Goal: Transaction & Acquisition: Purchase product/service

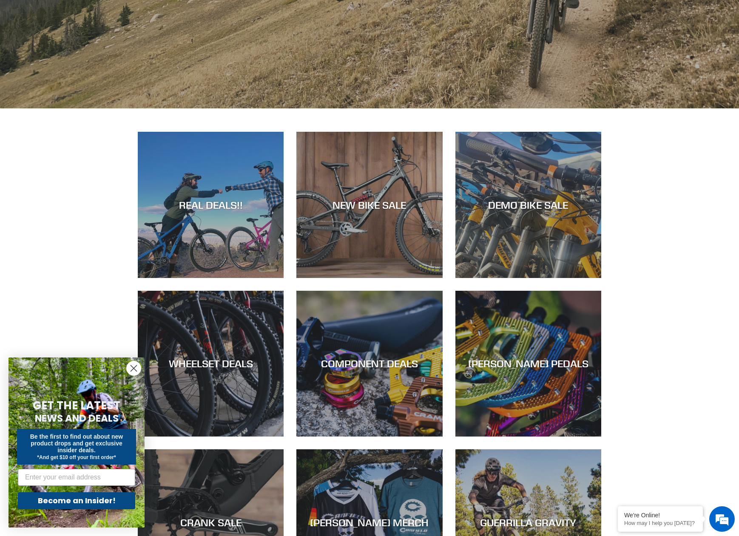
scroll to position [298, 0]
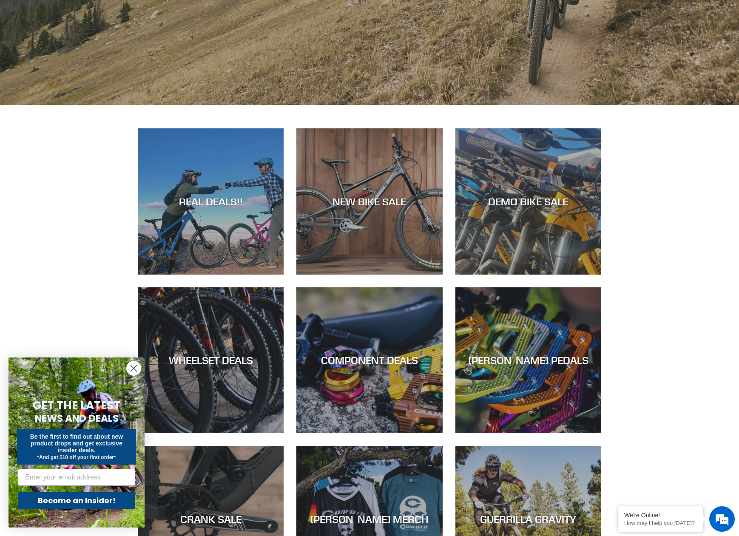
click at [45, 220] on div "REAL DEALS!! NEW BIKE SALE DEMO BIKE SALE WHEELSET DEALS COMPONENT DEALS CANFIE…" at bounding box center [369, 373] width 739 height 490
click at [136, 371] on circle "Close dialog" at bounding box center [134, 368] width 14 height 14
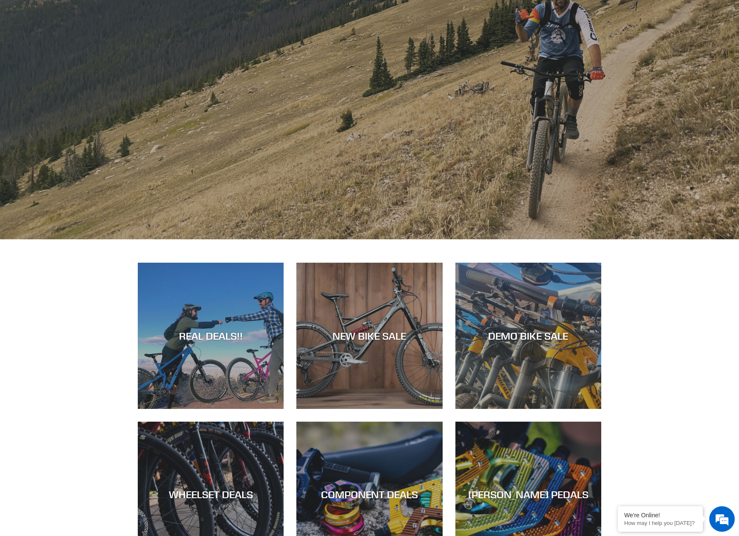
scroll to position [0, 0]
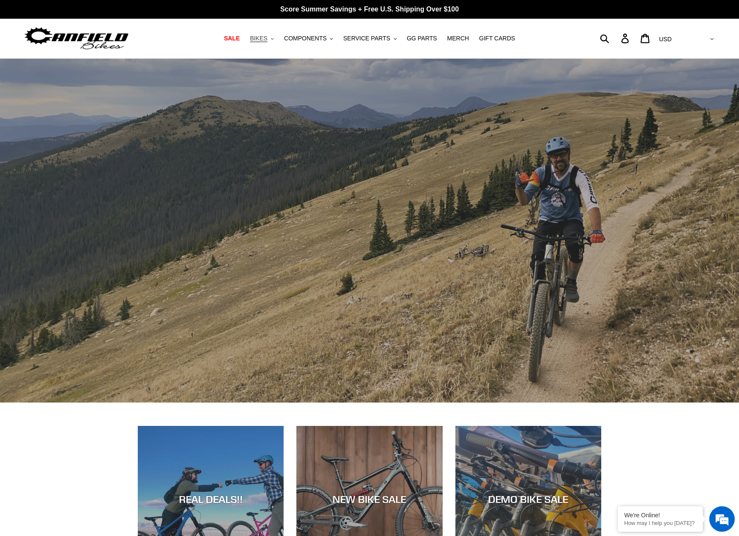
click at [267, 41] on span "BIKES" at bounding box center [258, 38] width 17 height 7
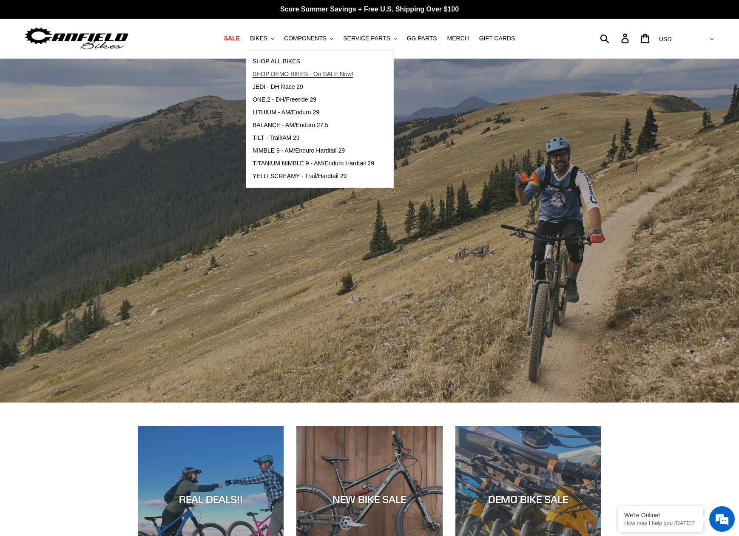
click at [287, 72] on span "SHOP DEMO BIKES - On SALE Now!" at bounding box center [303, 74] width 101 height 7
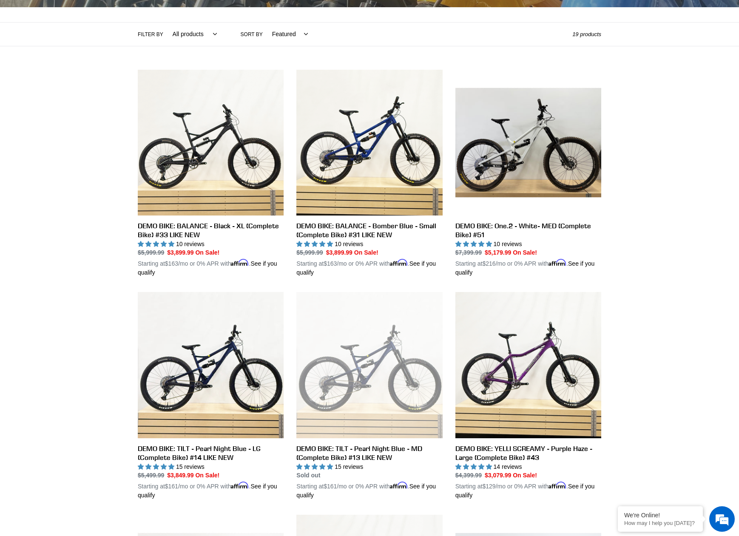
scroll to position [170, 0]
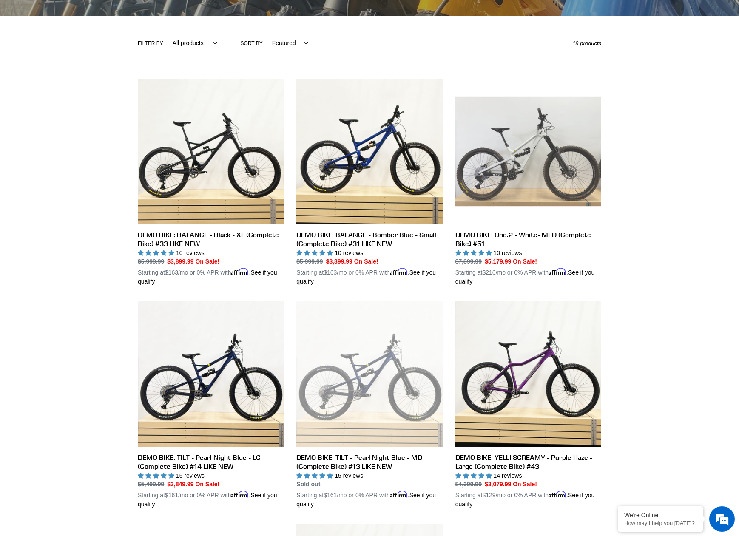
click at [522, 178] on link "DEMO BIKE: One.2 - White- MED (Complete Bike) #51" at bounding box center [528, 183] width 146 height 208
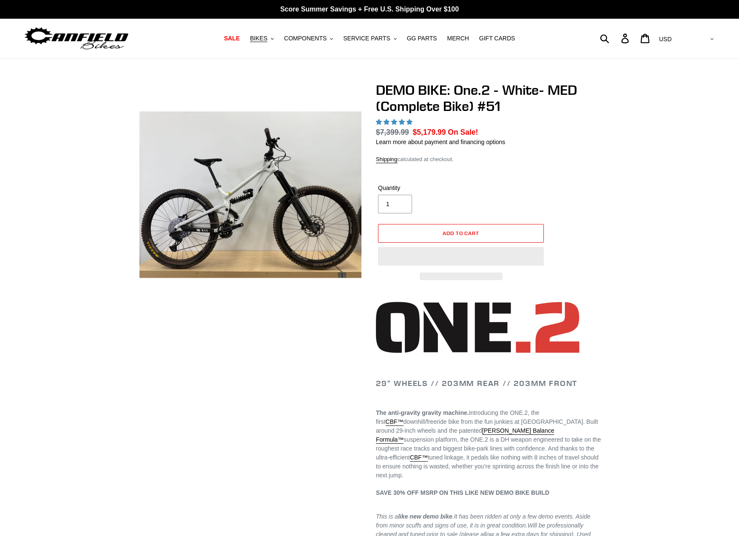
select select "highest-rating"
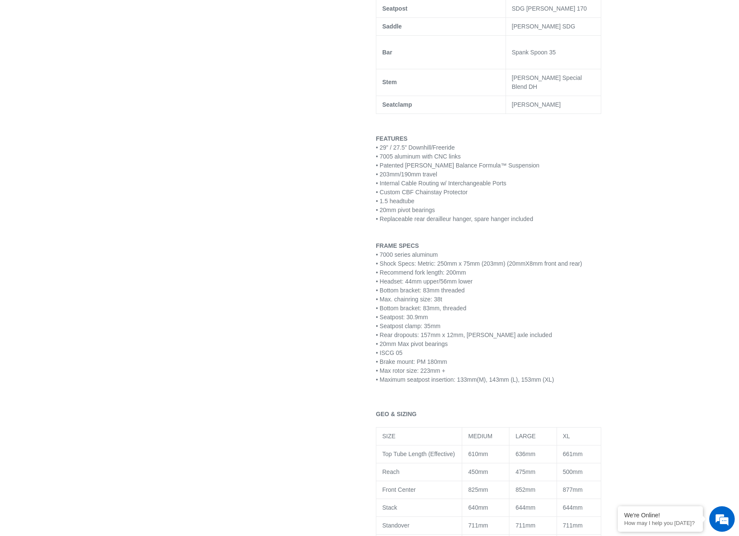
scroll to position [850, 0]
